Goal: Task Accomplishment & Management: Complete application form

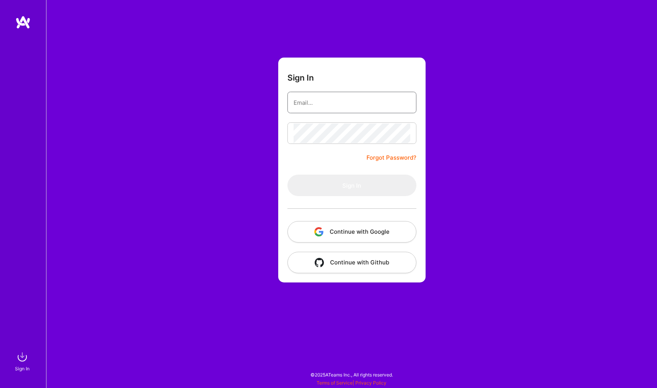
type input "[EMAIL_ADDRESS][DOMAIN_NAME]"
click at [351, 185] on button "Sign In" at bounding box center [351, 185] width 129 height 21
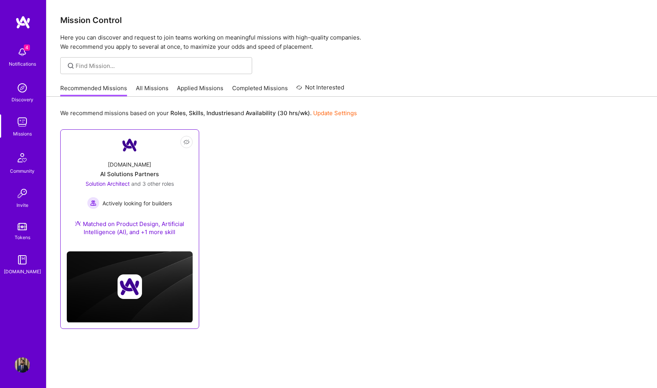
click at [155, 161] on div "[DOMAIN_NAME] AI Solutions Partners Solution Architect and 3 other roles Active…" at bounding box center [130, 199] width 126 height 91
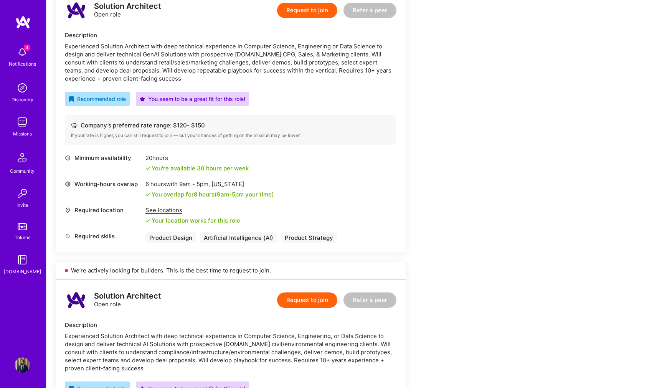
scroll to position [138, 0]
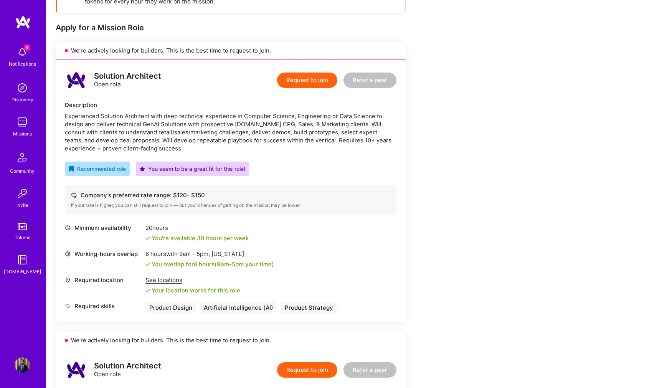
drag, startPoint x: 314, startPoint y: 81, endPoint x: 322, endPoint y: 177, distance: 96.6
click at [316, 91] on div "Request to join Refer a peer" at bounding box center [336, 80] width 119 height 23
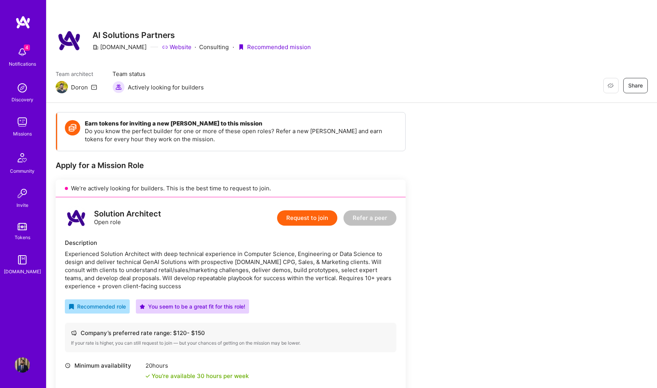
scroll to position [0, 0]
click at [306, 213] on button "Request to join" at bounding box center [307, 217] width 60 height 15
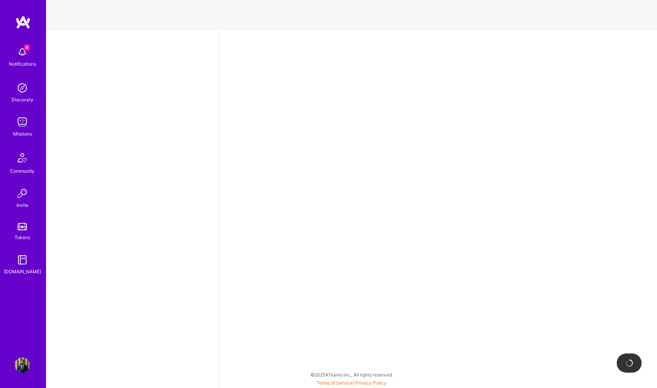
select select "US"
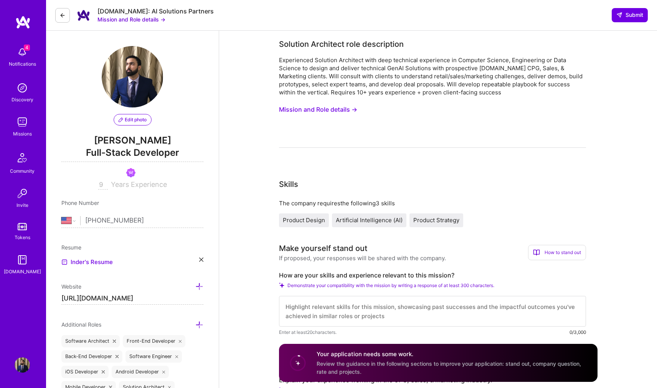
click at [354, 110] on button "Mission and Role details →" at bounding box center [318, 109] width 78 height 14
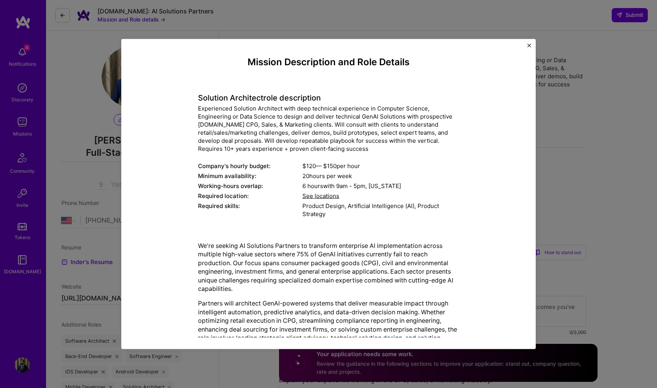
click at [528, 45] on img "Close" at bounding box center [529, 45] width 4 height 4
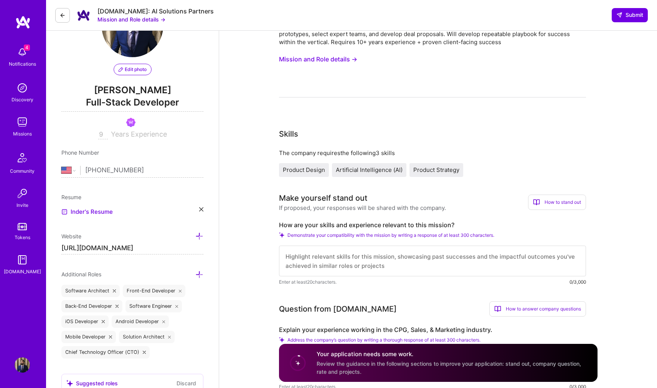
scroll to position [61, 0]
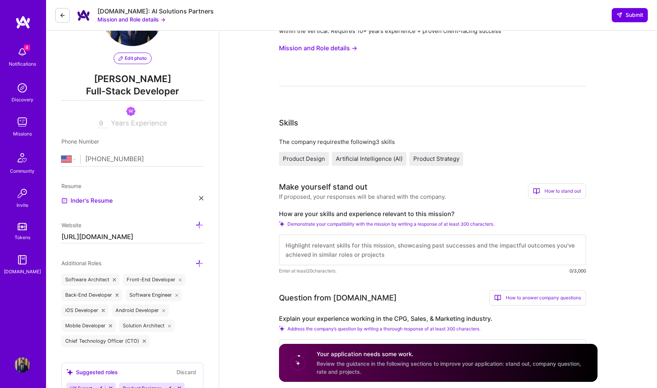
click at [414, 249] on textarea at bounding box center [432, 249] width 307 height 31
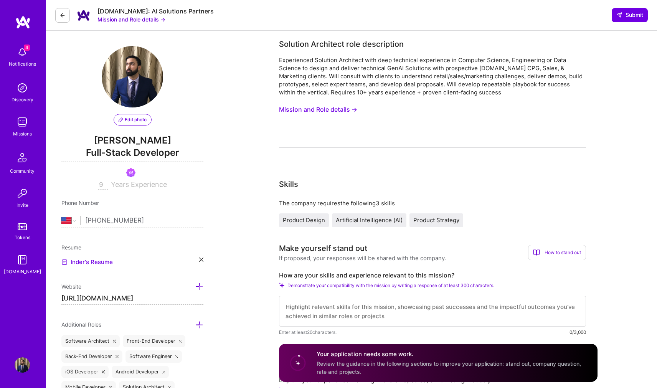
scroll to position [0, 0]
click at [163, 17] on button "Mission and Role details →" at bounding box center [131, 19] width 68 height 8
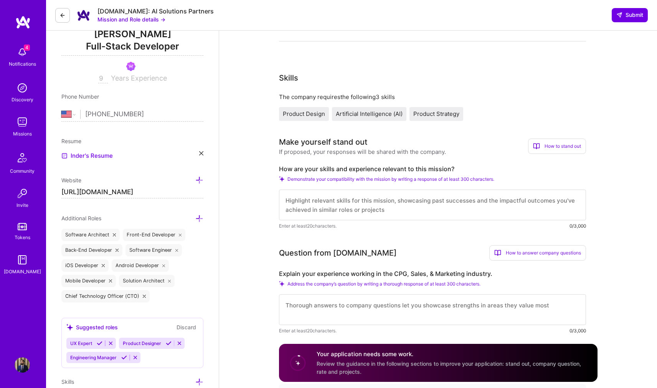
scroll to position [112, 0]
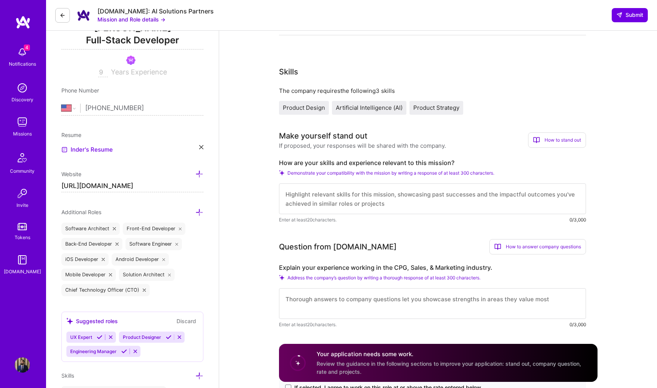
click at [330, 204] on textarea at bounding box center [432, 198] width 307 height 31
paste textarea "I have experience with a wide variety of tech stacks. I have experience with th…"
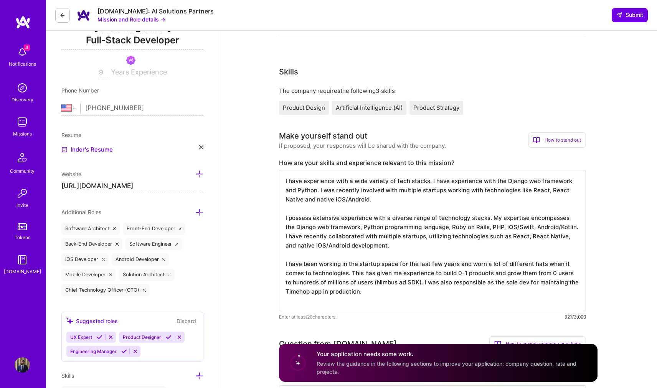
scroll to position [1, 0]
type textarea "I have experience with a wide variety of tech stacks. I have experience with th…"
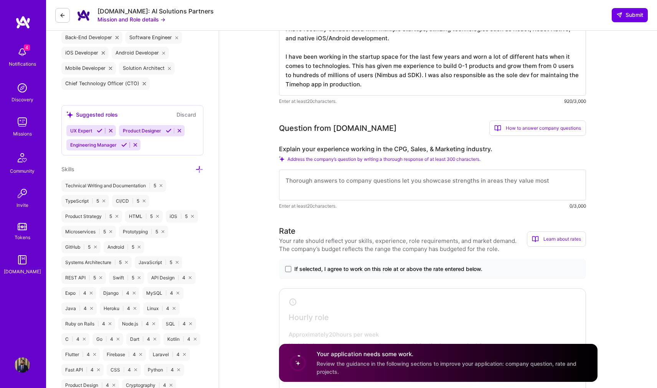
scroll to position [323, 0]
